Goal: Information Seeking & Learning: Understand process/instructions

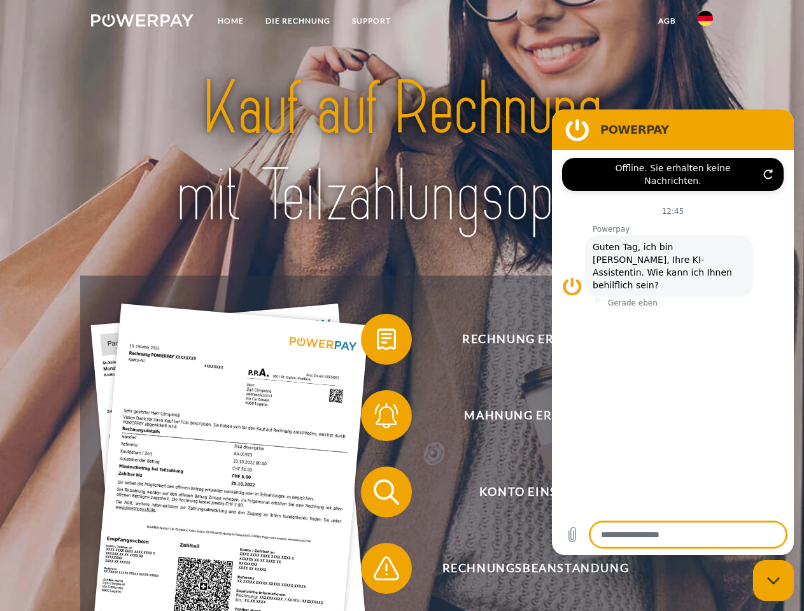
click at [142, 22] on img at bounding box center [142, 20] width 102 height 13
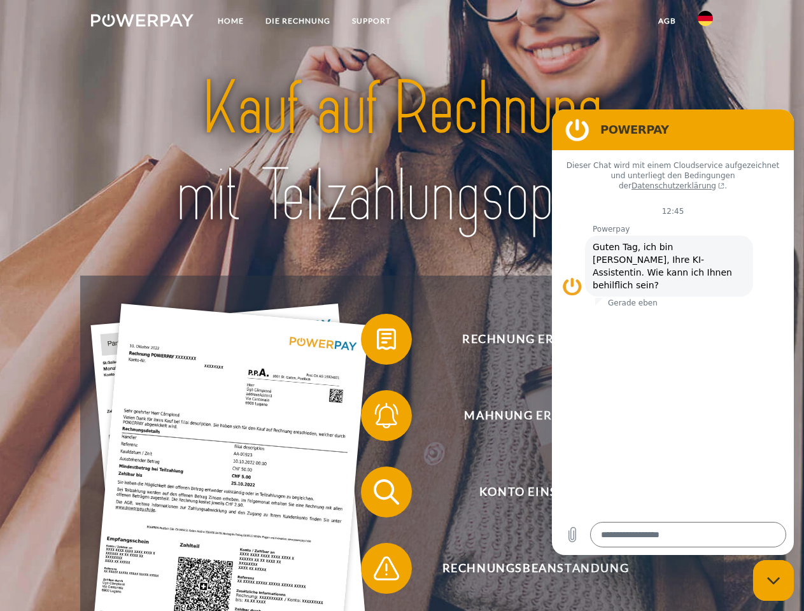
click at [705, 22] on img at bounding box center [705, 18] width 15 height 15
click at [666, 21] on link "agb" at bounding box center [666, 21] width 39 height 23
click at [377, 342] on span at bounding box center [367, 339] width 64 height 64
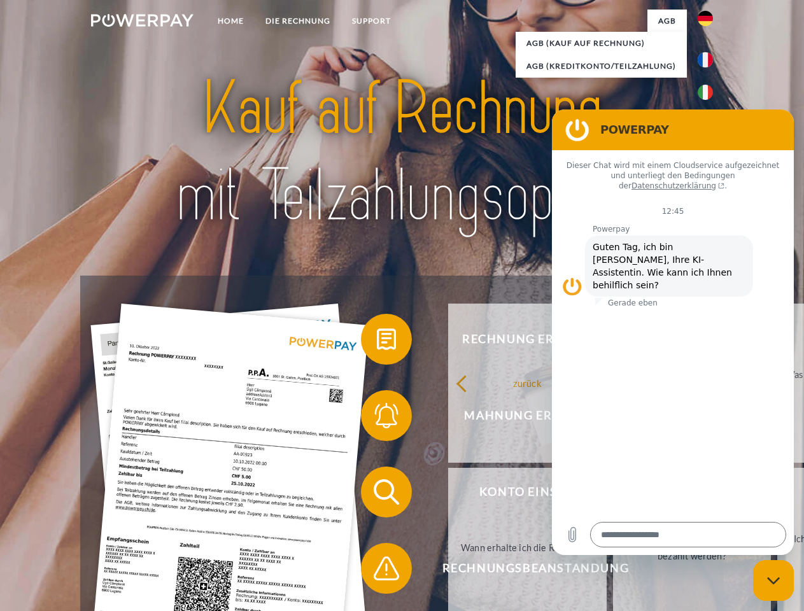
click at [448, 418] on link "zurück" at bounding box center [527, 383] width 158 height 159
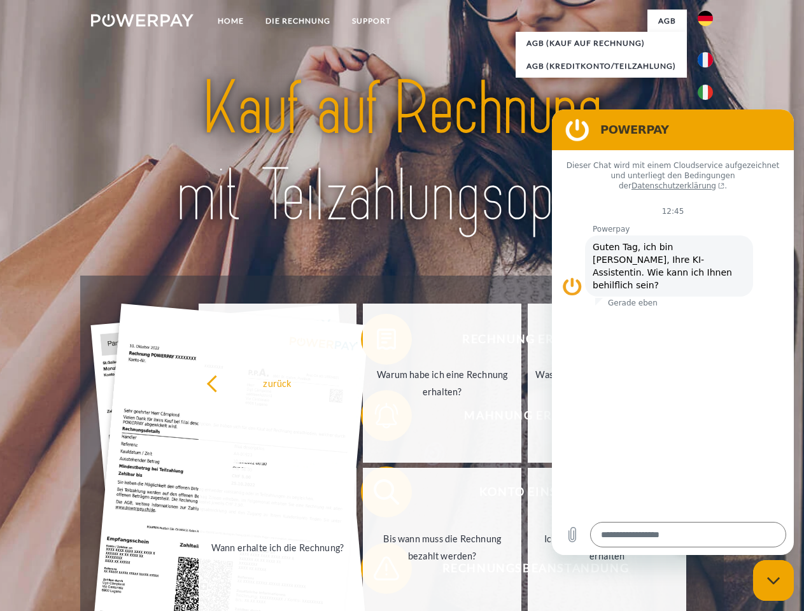
click at [357, 494] on link "Wann erhalte ich die Rechnung?" at bounding box center [278, 547] width 158 height 159
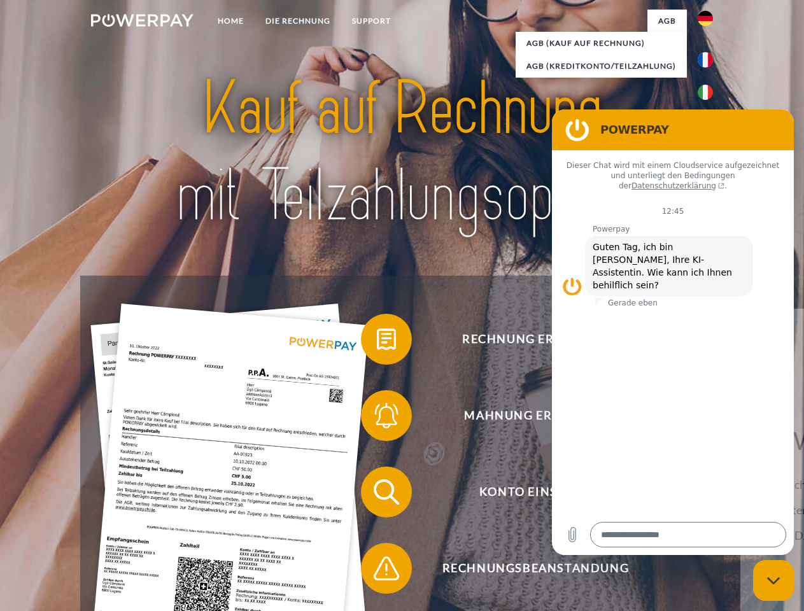
click at [377, 571] on span at bounding box center [367, 568] width 64 height 64
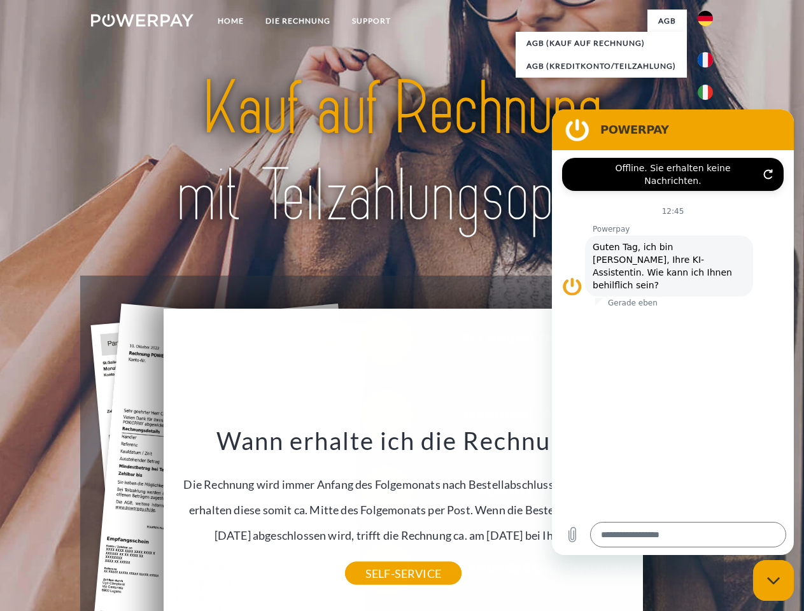
click at [773, 580] on icon "Messaging-Fenster schließen" at bounding box center [773, 581] width 13 height 8
type textarea "*"
